Goal: Communication & Community: Ask a question

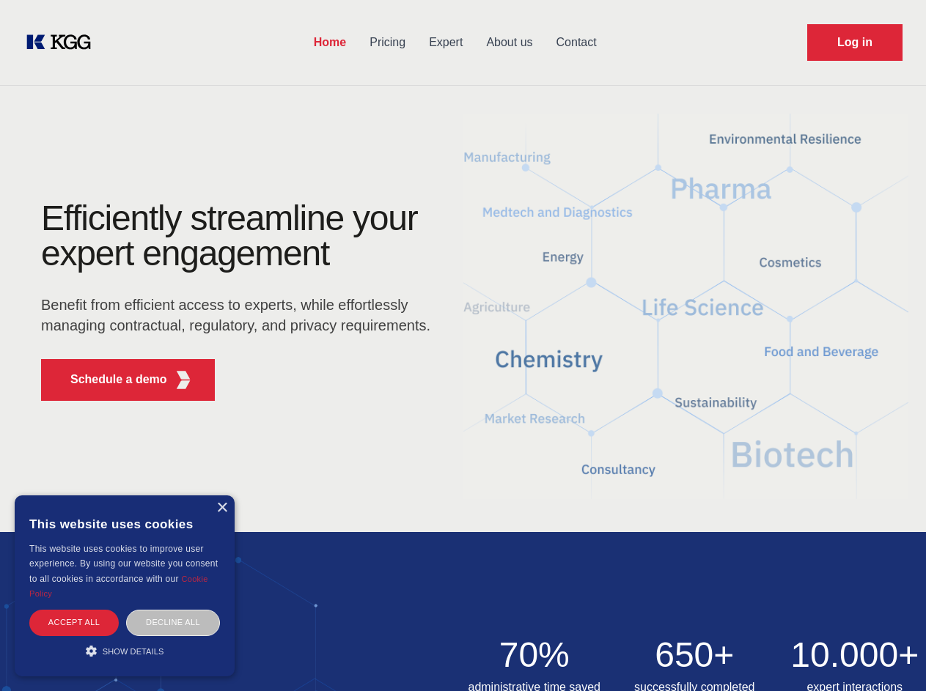
click at [463, 345] on div "Efficiently streamline your expert engagement Benefit from efficient access to …" at bounding box center [241, 307] width 446 height 212
click at [110, 380] on p "Schedule a demo" at bounding box center [118, 380] width 97 height 18
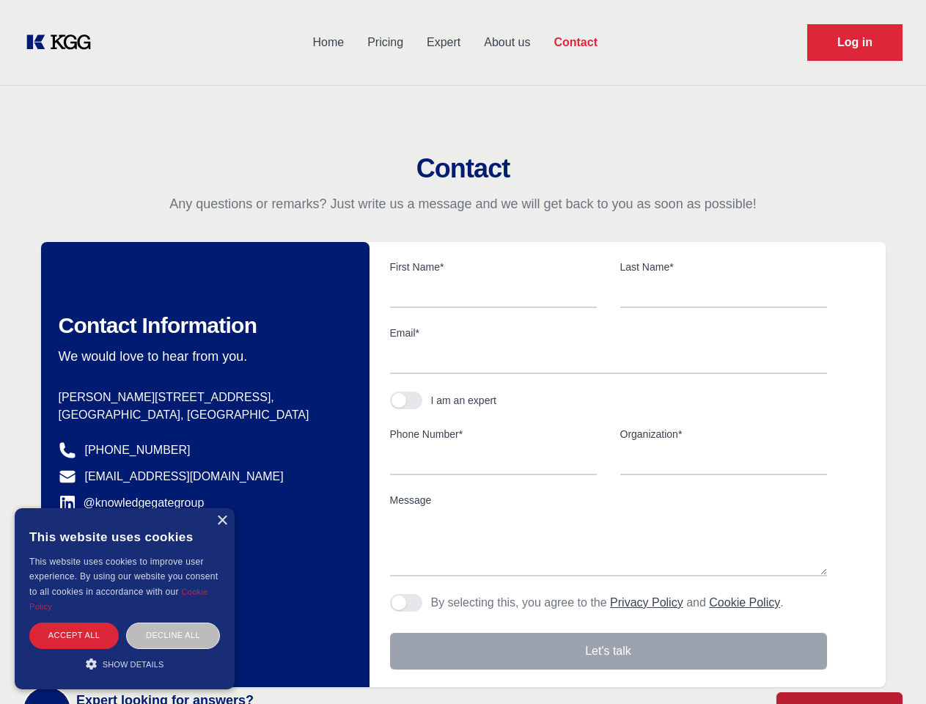
click at [221, 508] on div "× This website uses cookies This website uses cookies to improve user experienc…" at bounding box center [125, 598] width 220 height 181
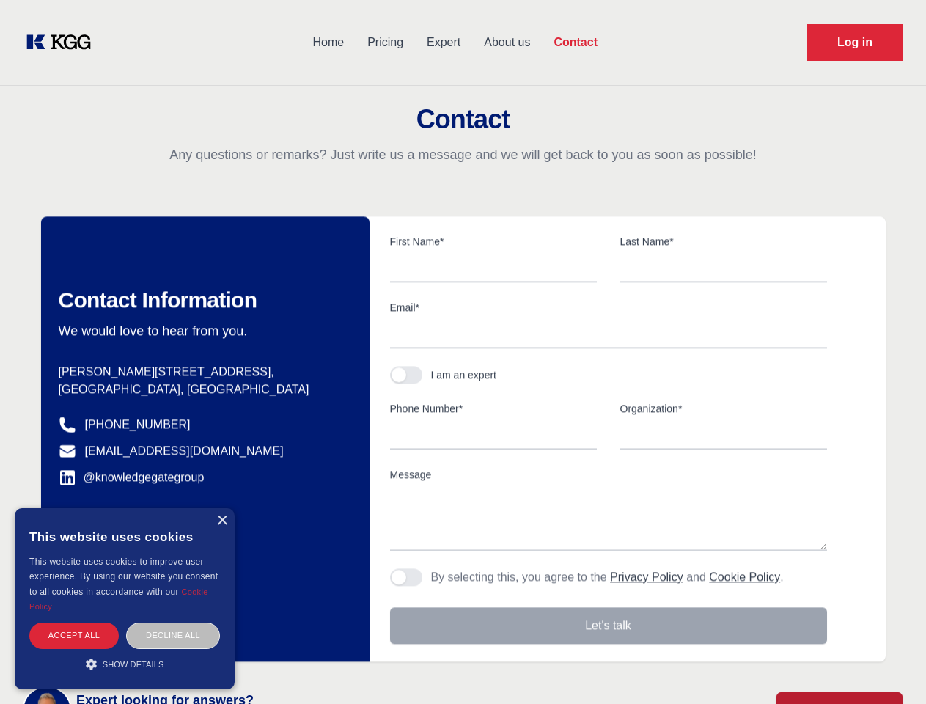
click at [74, 622] on div "Accept all" at bounding box center [73, 635] width 89 height 26
click at [173, 622] on div "Decline all" at bounding box center [173, 635] width 94 height 26
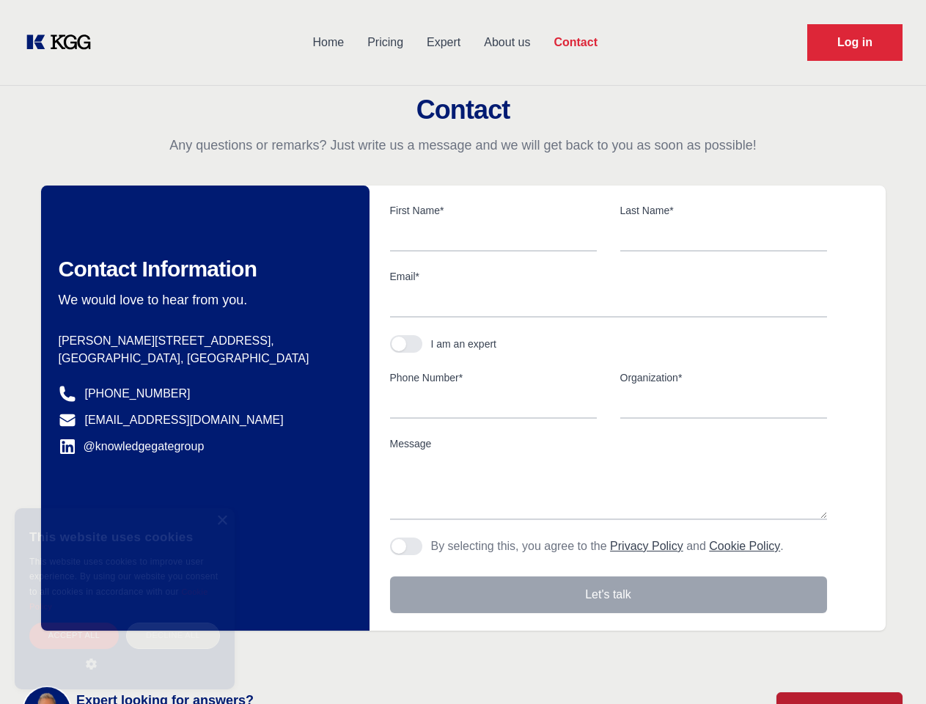
click at [125, 651] on main "Contact Any questions or remarks? Just write us a message and we will get back …" at bounding box center [463, 381] width 926 height 763
